Goal: Find specific fact: Find specific fact

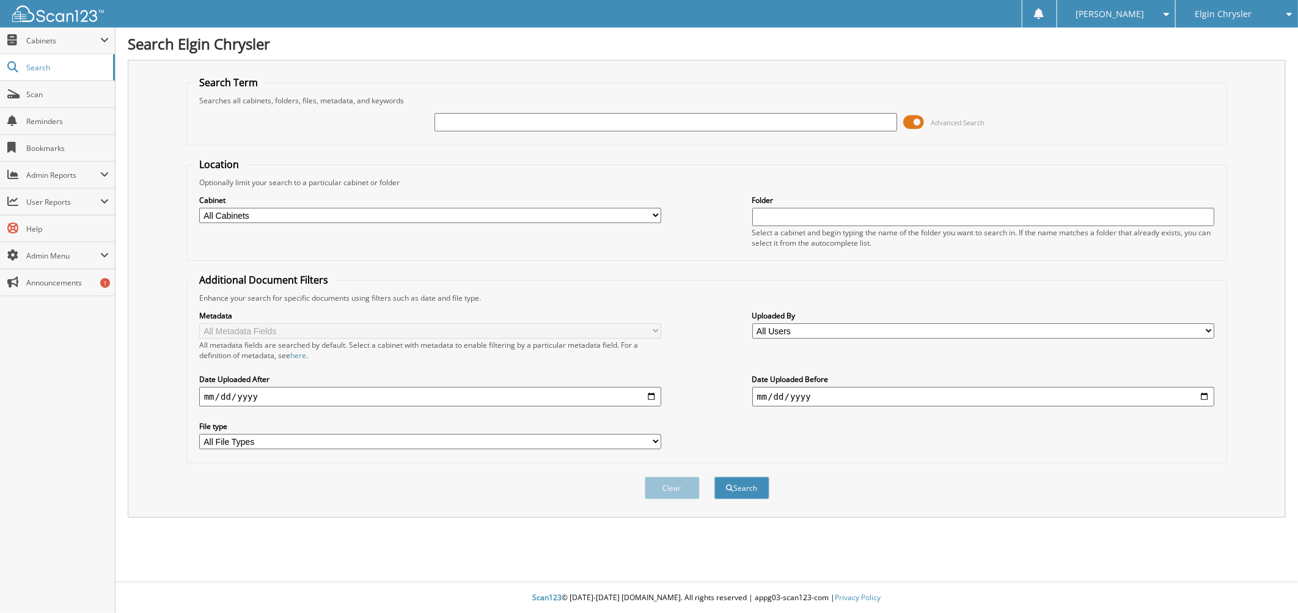
click at [1224, 18] on span "Elgin Chrysler" at bounding box center [1222, 13] width 57 height 7
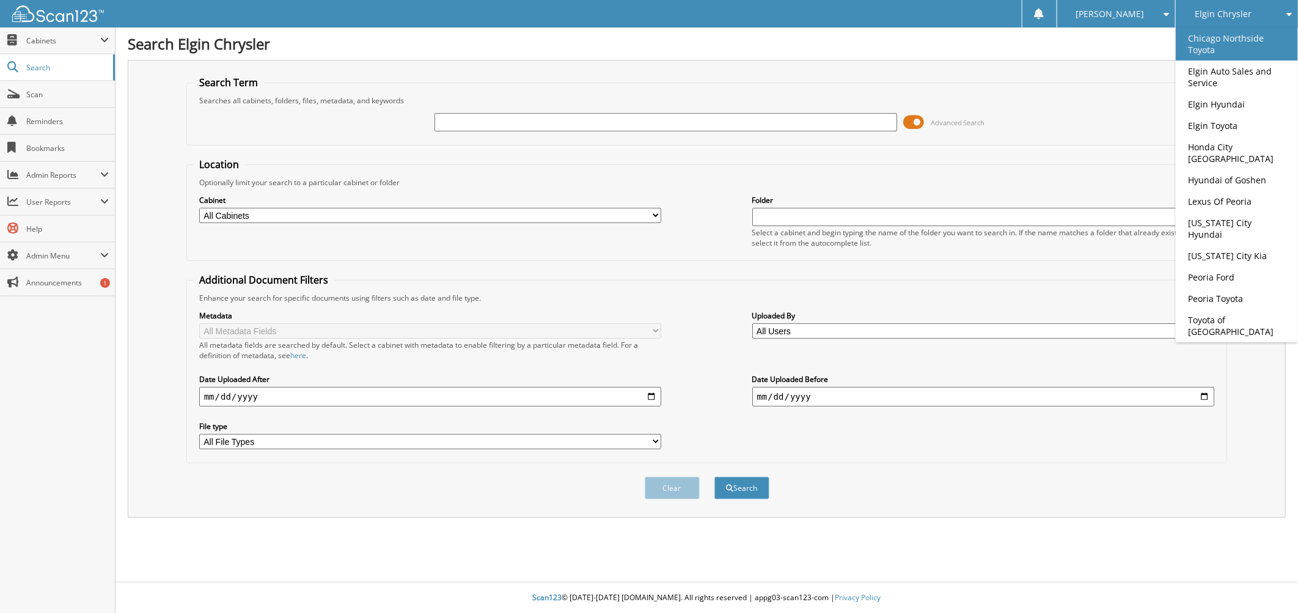
click at [1237, 44] on link "Chicago Northside Toyota" at bounding box center [1236, 43] width 122 height 33
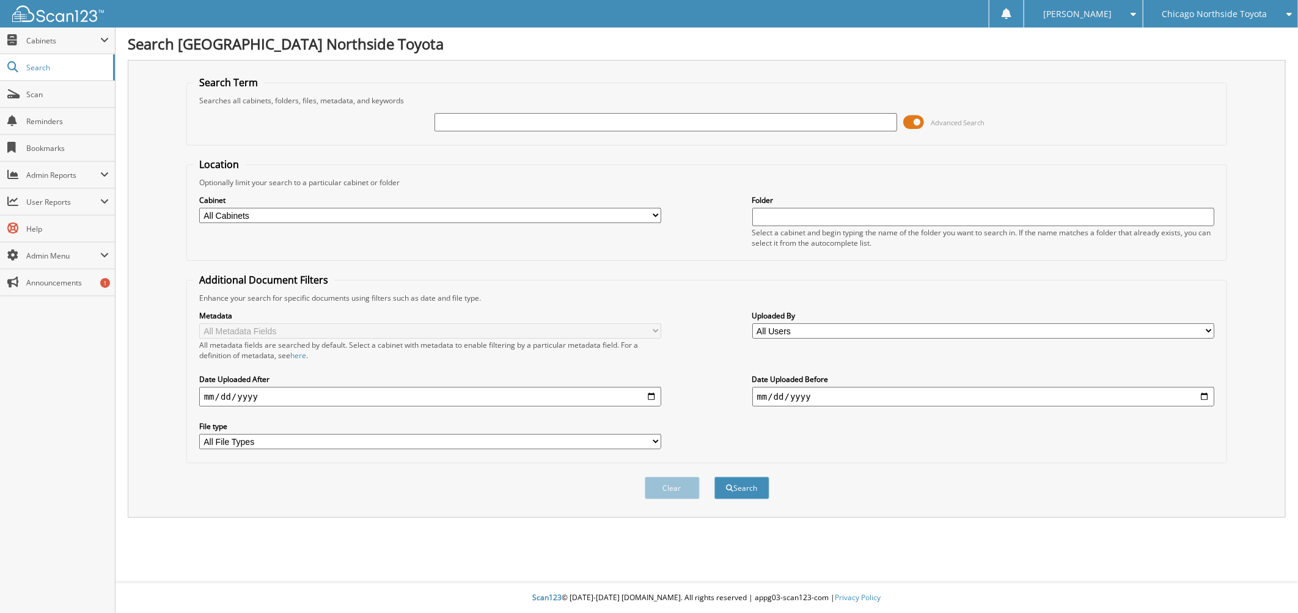
click at [749, 126] on input "text" at bounding box center [665, 122] width 462 height 18
type input "6223383"
click at [714, 477] on button "Search" at bounding box center [741, 488] width 55 height 23
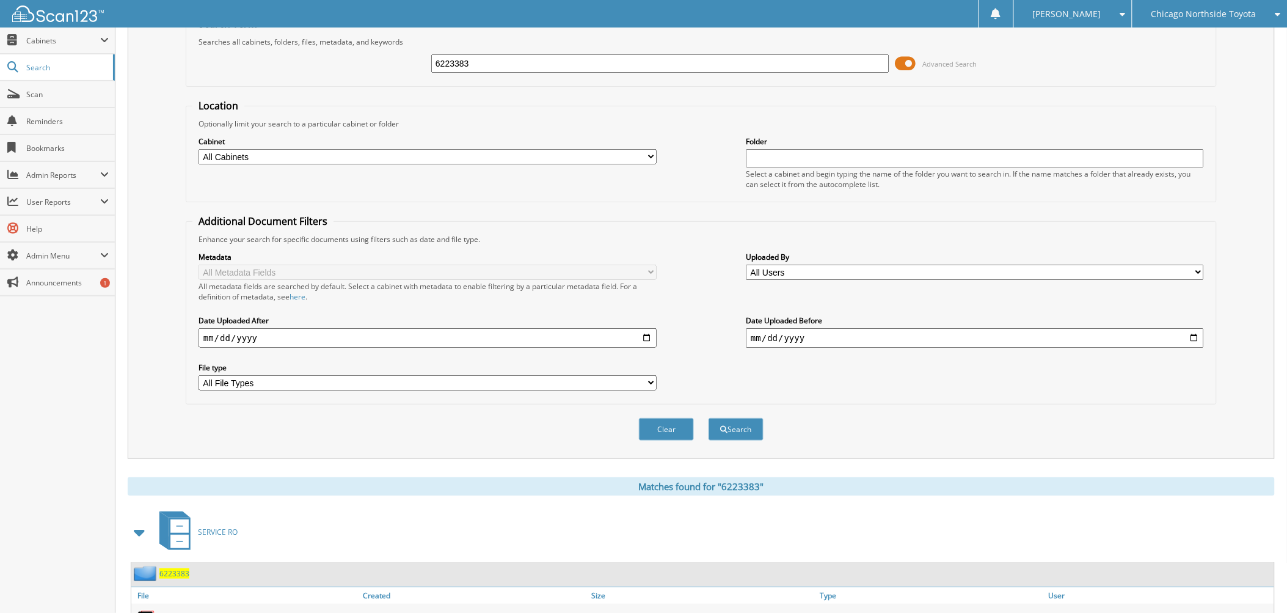
scroll to position [133, 0]
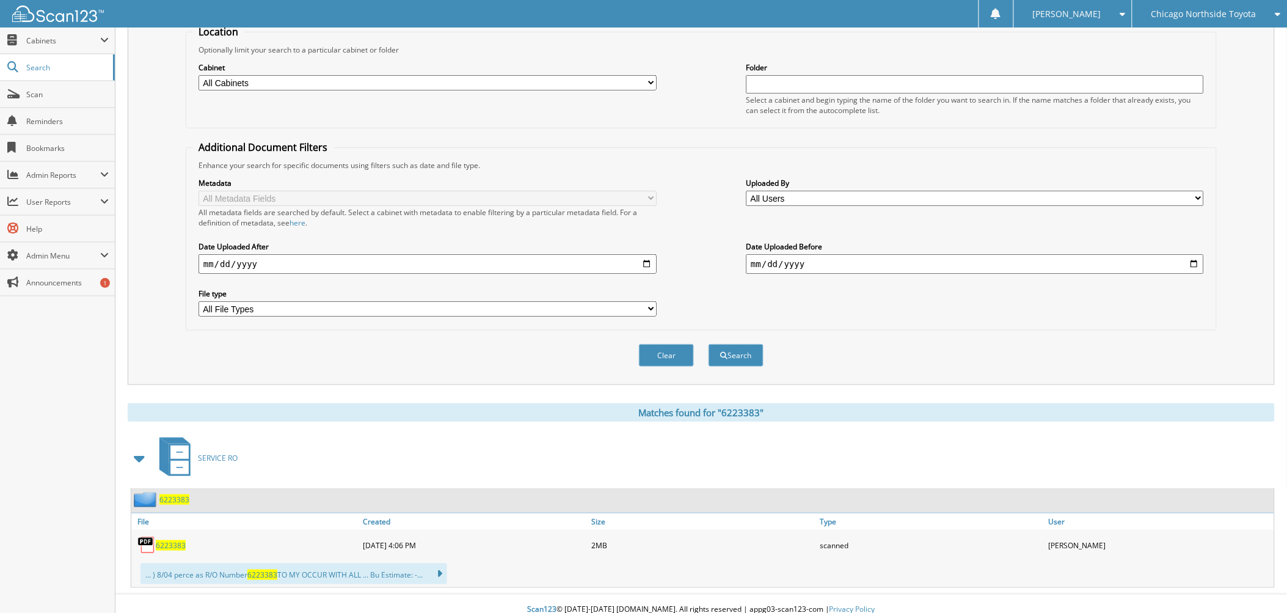
click at [177, 540] on span "6223383" at bounding box center [171, 545] width 30 height 10
